Goal: Task Accomplishment & Management: Manage account settings

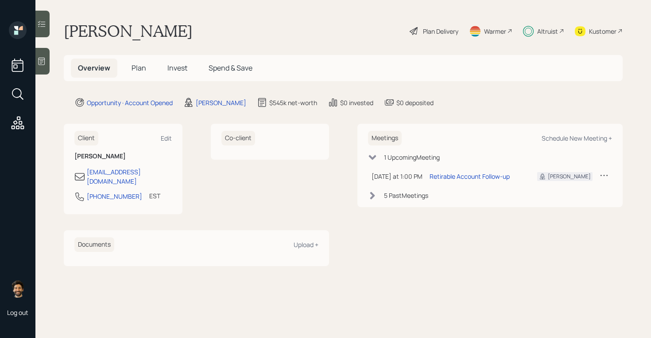
click at [171, 65] on span "Invest" at bounding box center [177, 68] width 20 height 10
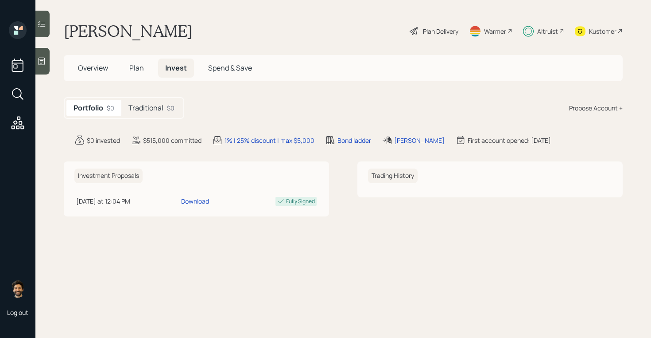
click at [136, 112] on h5 "Traditional" at bounding box center [145, 108] width 35 height 8
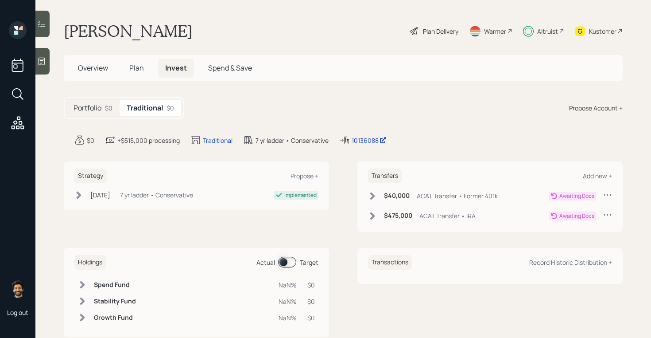
click at [372, 196] on icon at bounding box center [372, 196] width 5 height 8
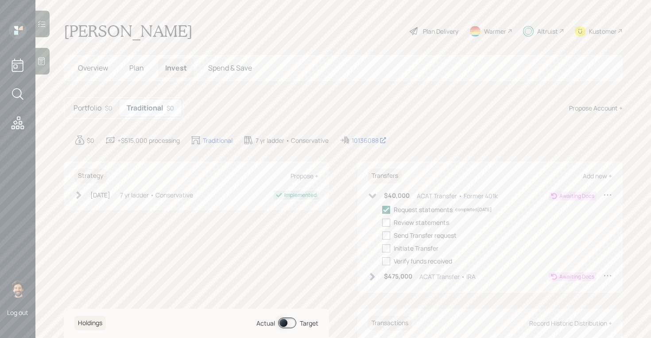
click at [609, 193] on icon at bounding box center [607, 194] width 9 height 9
click at [566, 210] on div "Edit transfer" at bounding box center [580, 211] width 64 height 8
select select "aef981e4-58b9-4e06-a4c2-73aae84c4468"
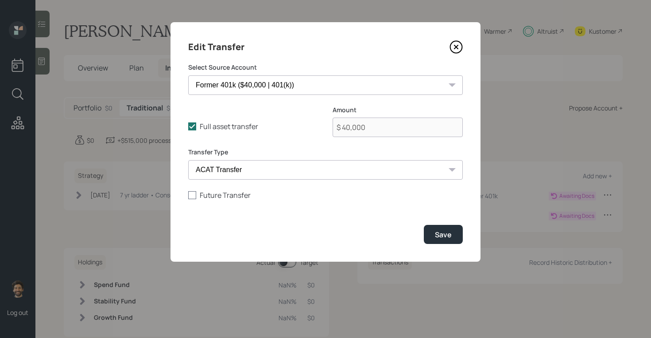
click at [195, 195] on div at bounding box center [192, 195] width 8 height 8
click at [188, 195] on input "Future Transfer" at bounding box center [188, 194] width 0 height 0
checkbox input "true"
select select "9"
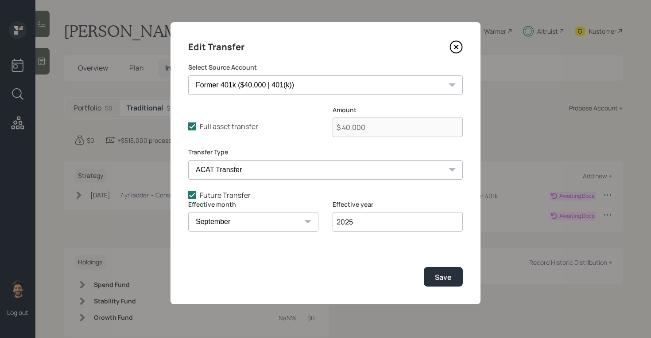
click at [365, 220] on input "2025" at bounding box center [398, 221] width 130 height 19
type input "2026"
click at [443, 274] on div "Save" at bounding box center [443, 277] width 17 height 10
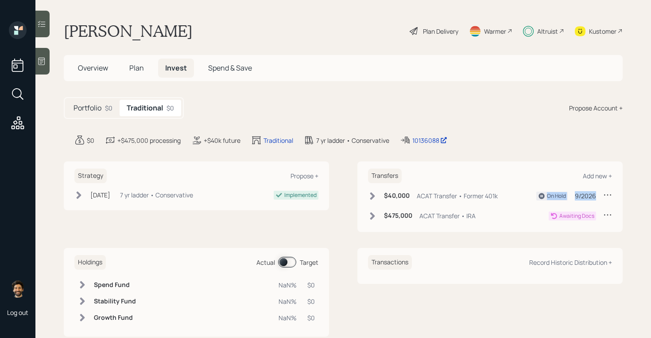
drag, startPoint x: 595, startPoint y: 195, endPoint x: 528, endPoint y: 194, distance: 67.3
click at [528, 194] on div "$40,000 ACAT Transfer • Former 401k On Hold 9/2026" at bounding box center [490, 195] width 244 height 11
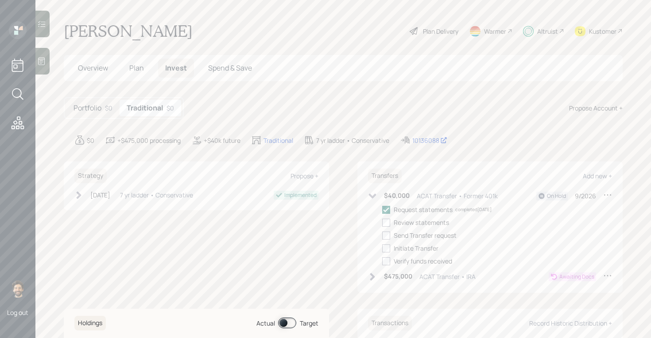
click at [373, 195] on icon at bounding box center [373, 195] width 8 height 5
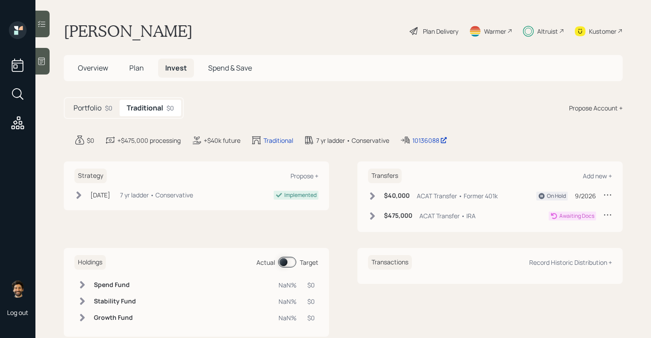
click at [372, 217] on icon at bounding box center [372, 216] width 5 height 8
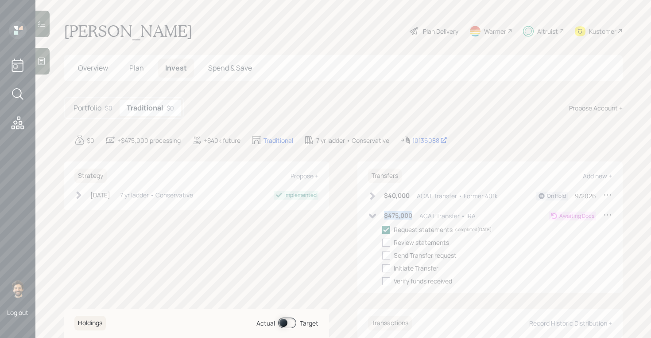
drag, startPoint x: 413, startPoint y: 219, endPoint x: 384, endPoint y: 217, distance: 29.3
click at [384, 217] on div "$475,000 ACAT Transfer • IRA" at bounding box center [422, 215] width 108 height 11
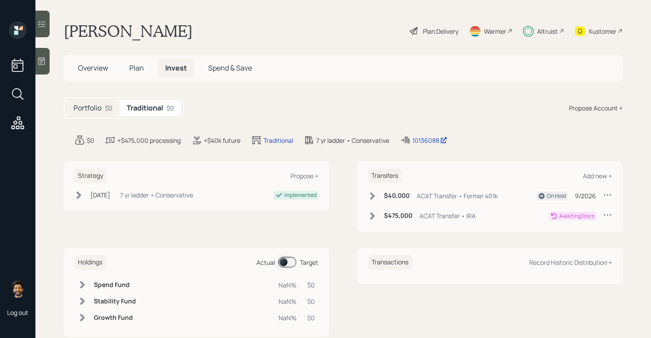
click at [129, 68] on h5 "Plan" at bounding box center [136, 67] width 29 height 19
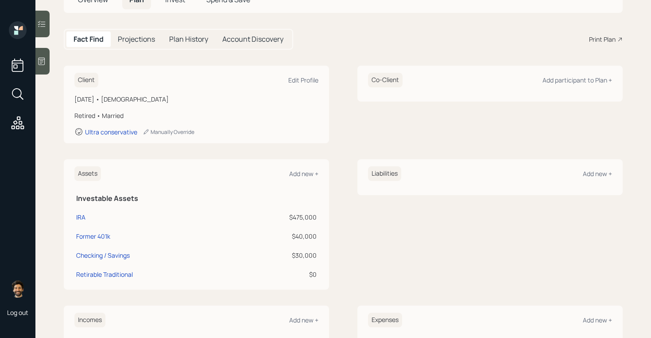
scroll to position [83, 0]
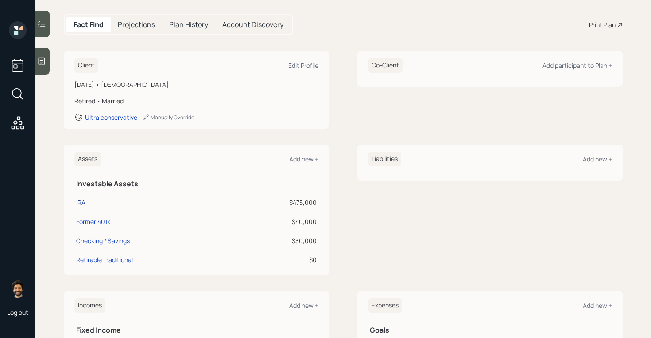
click at [83, 201] on div "IRA" at bounding box center [80, 202] width 9 height 9
select select "ira"
select select "balanced"
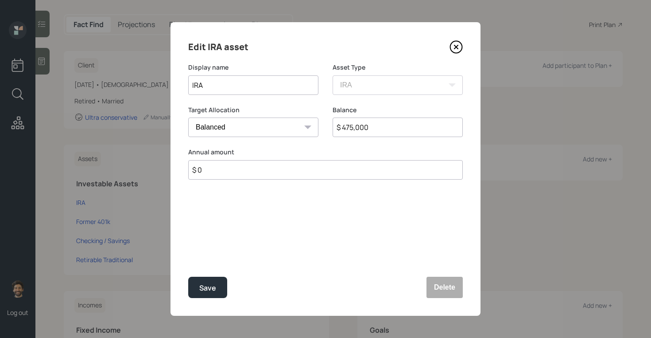
click at [355, 128] on input "$ 475,000" at bounding box center [398, 126] width 130 height 19
type input "$ 472,000"
click at [205, 296] on button "Save" at bounding box center [207, 286] width 39 height 21
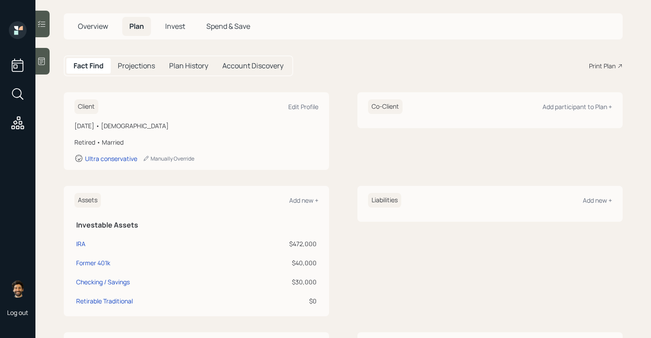
scroll to position [51, 0]
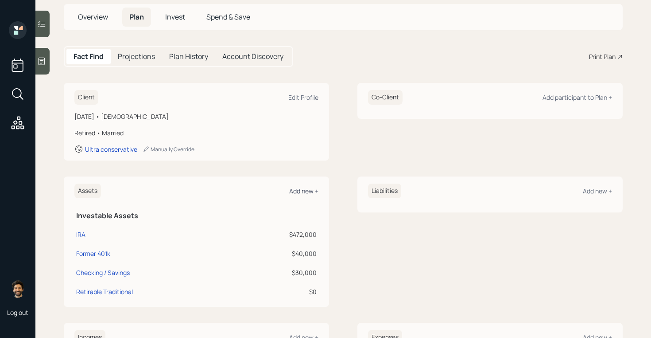
click at [303, 192] on div "Add new +" at bounding box center [303, 190] width 29 height 8
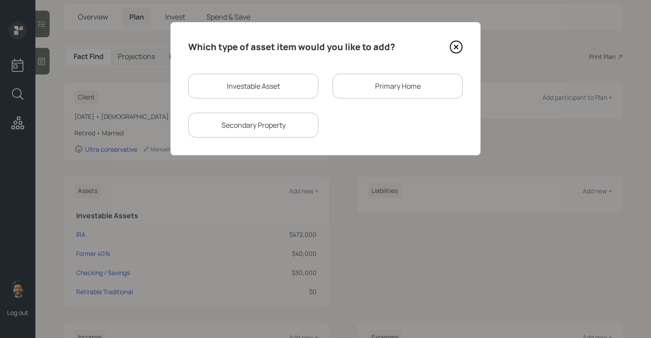
click at [238, 87] on div "Investable Asset" at bounding box center [253, 86] width 130 height 25
select select "taxable"
select select "balanced"
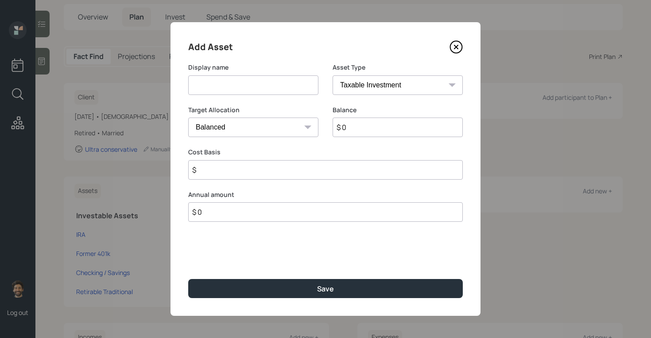
click at [235, 85] on input at bounding box center [253, 84] width 130 height 19
type input "Roth IRA"
click at [382, 133] on input "$ 0" at bounding box center [398, 126] width 130 height 19
type input "$ 18,000"
click at [229, 171] on input "$" at bounding box center [325, 169] width 275 height 19
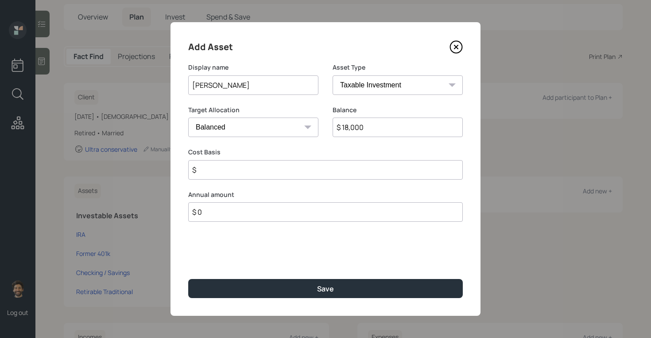
click at [355, 84] on select "SEP IRA IRA Roth IRA 401(k) Roth 401(k) 403(b) Roth 403(b) 457(b) Roth 457(b) H…" at bounding box center [398, 84] width 130 height 19
select select "roth_ira"
click at [333, 75] on select "SEP IRA IRA Roth IRA 401(k) Roth 401(k) 403(b) Roth 403(b) 457(b) Roth 457(b) H…" at bounding box center [398, 84] width 130 height 19
click at [229, 173] on input "$" at bounding box center [325, 169] width 275 height 19
type input "$ 0"
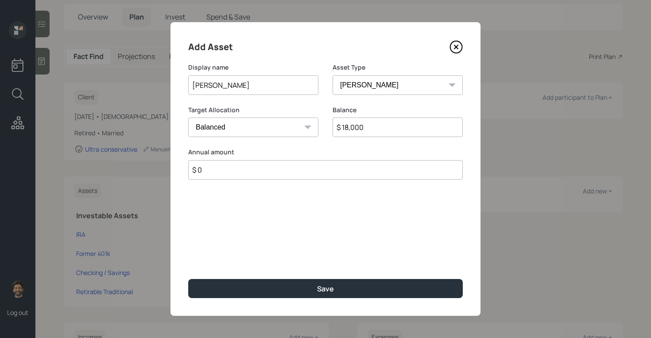
click at [229, 300] on div "Add Asset Display name Roth IRA Asset Type SEP IRA IRA Roth IRA 401(k) Roth 401…" at bounding box center [326, 168] width 310 height 293
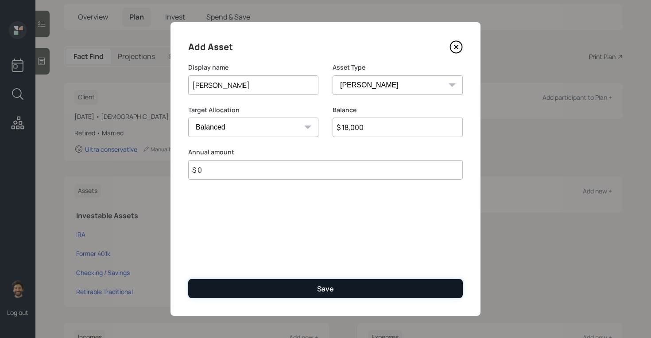
click at [219, 290] on button "Save" at bounding box center [325, 288] width 275 height 19
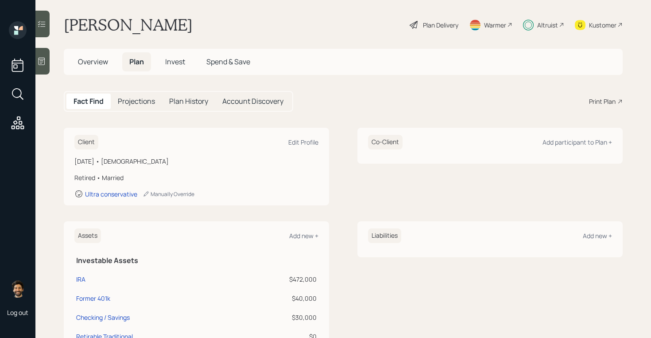
scroll to position [4, 0]
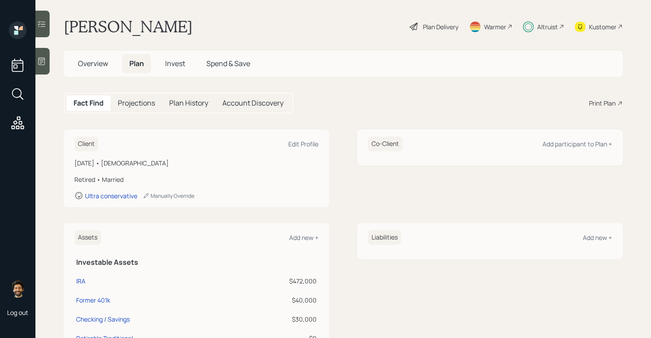
click at [177, 65] on span "Invest" at bounding box center [175, 63] width 20 height 10
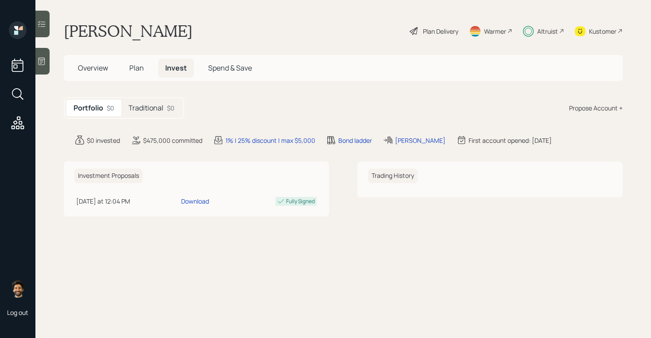
click at [161, 105] on h5 "Traditional" at bounding box center [145, 108] width 35 height 8
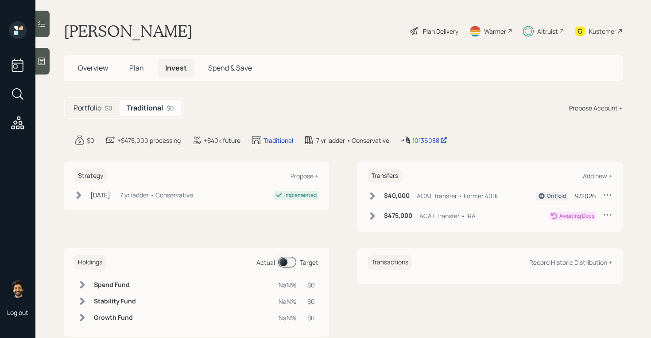
click at [133, 62] on h5 "Plan" at bounding box center [136, 67] width 29 height 19
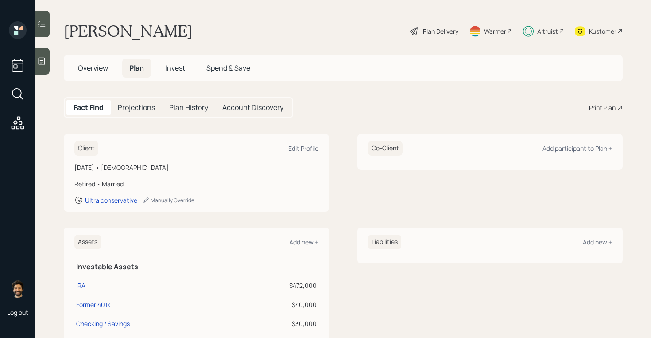
click at [81, 64] on span "Overview" at bounding box center [93, 68] width 30 height 10
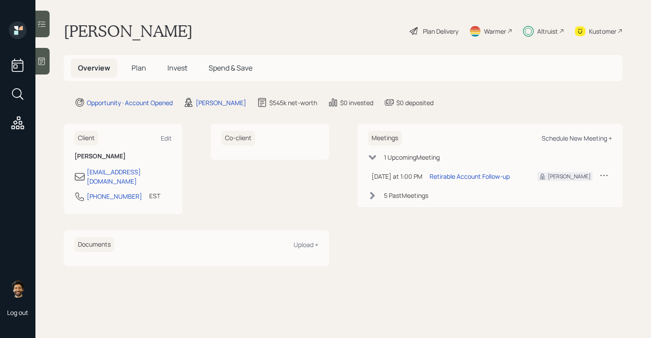
click at [566, 141] on div "Schedule New Meeting +" at bounding box center [577, 138] width 70 height 8
select select "f14b762f-c7c2-4b89-9227-8fa891345eea"
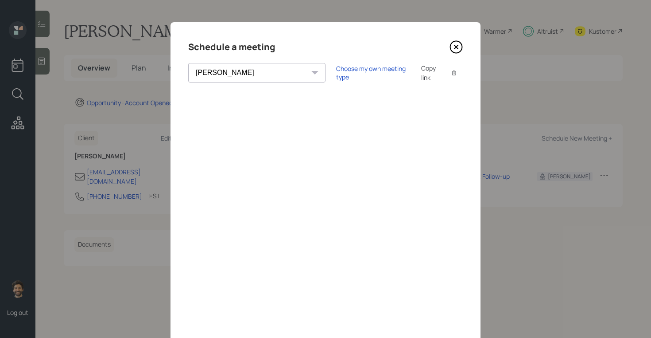
click at [458, 50] on icon at bounding box center [456, 46] width 13 height 13
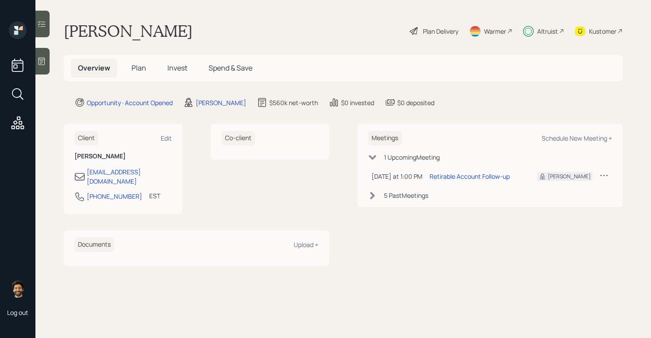
click at [605, 32] on div "Kustomer" at bounding box center [602, 31] width 27 height 9
click at [41, 31] on div at bounding box center [42, 24] width 14 height 27
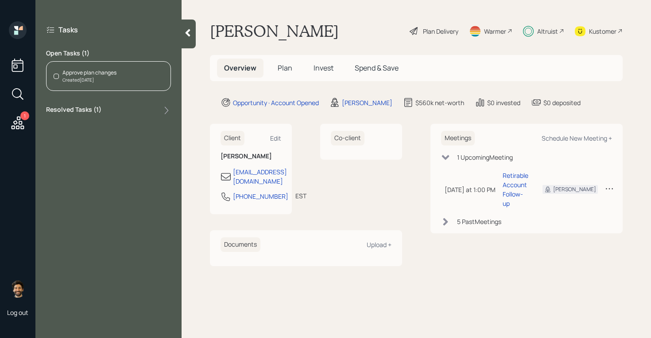
click at [106, 73] on div "Approve plan changes" at bounding box center [89, 73] width 54 height 8
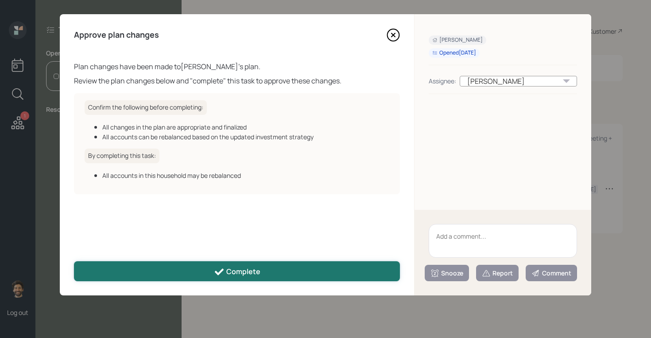
click at [196, 274] on button "Complete" at bounding box center [237, 271] width 326 height 20
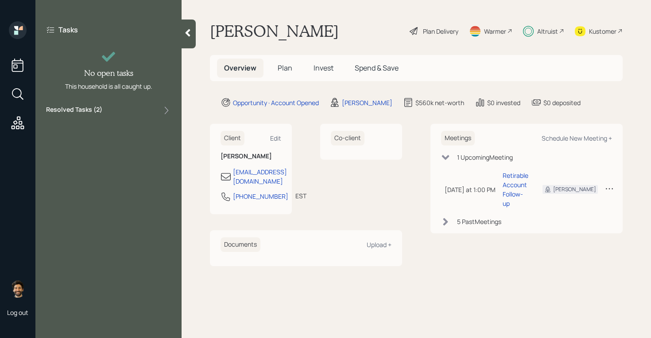
click at [186, 28] on icon at bounding box center [187, 32] width 9 height 9
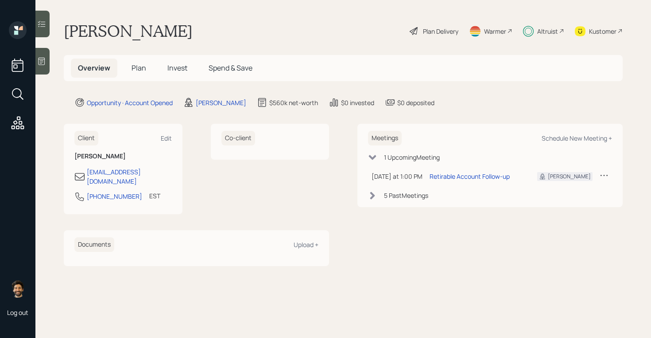
click at [369, 197] on icon at bounding box center [372, 195] width 9 height 9
